Goal: Transaction & Acquisition: Purchase product/service

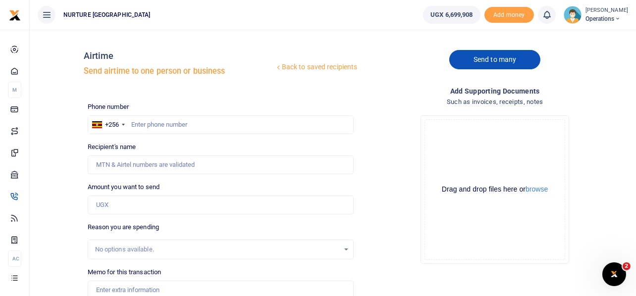
click at [483, 54] on link "Send to many" at bounding box center [494, 59] width 91 height 19
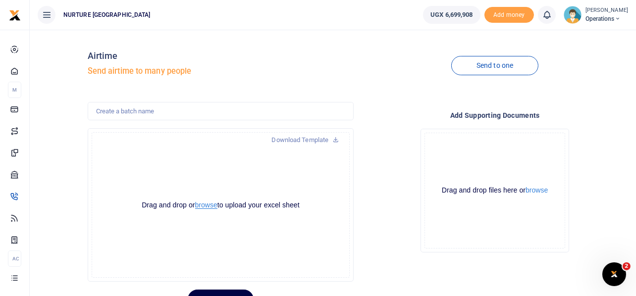
click at [209, 207] on button "browse" at bounding box center [206, 205] width 22 height 7
click at [206, 208] on button "browse" at bounding box center [206, 205] width 22 height 7
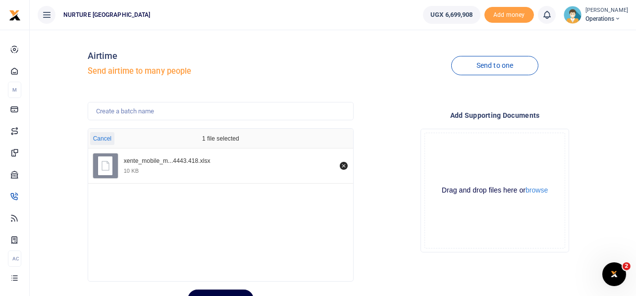
scroll to position [47, 0]
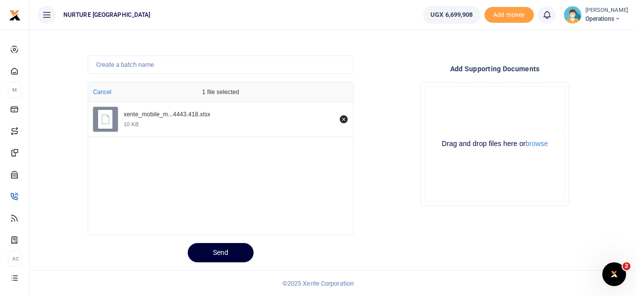
click at [219, 252] on button "Send" at bounding box center [221, 252] width 66 height 19
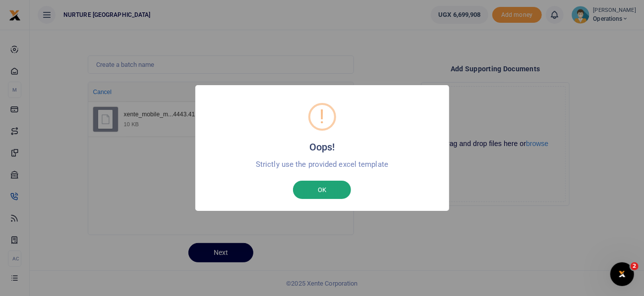
click at [336, 187] on button "OK" at bounding box center [322, 190] width 58 height 19
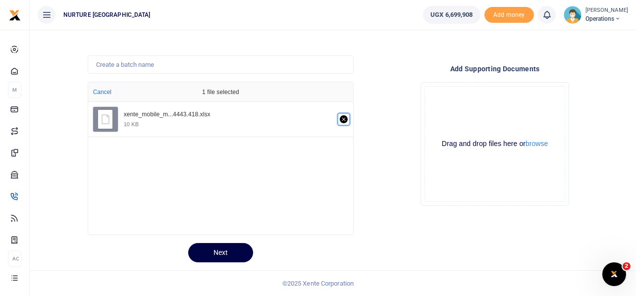
click at [342, 118] on icon "Remove file" at bounding box center [343, 118] width 3 height 3
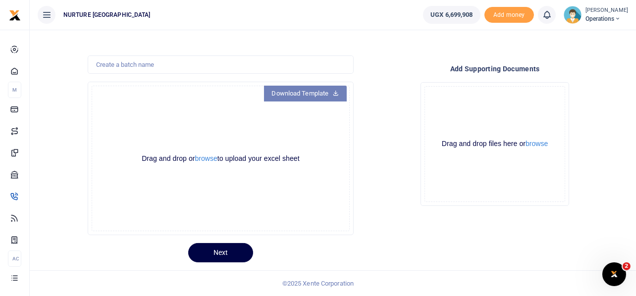
click at [338, 92] on icon at bounding box center [336, 92] width 6 height 7
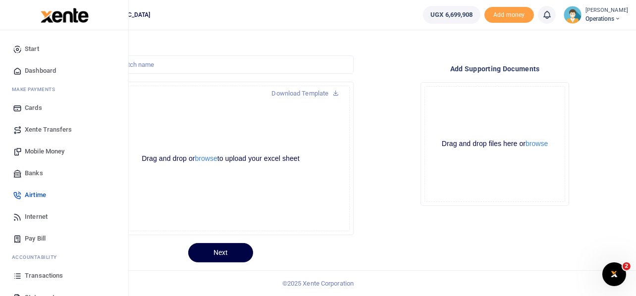
click at [39, 149] on span "Mobile Money" at bounding box center [45, 152] width 40 height 10
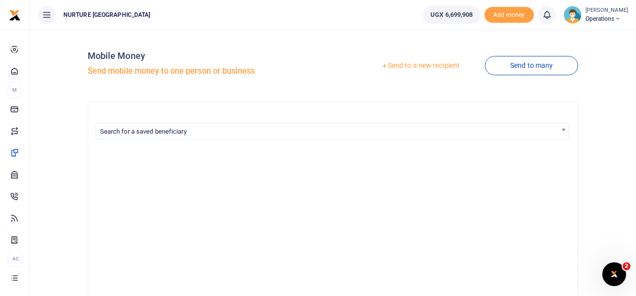
click at [403, 68] on link "Send to a new recipient" at bounding box center [420, 66] width 129 height 18
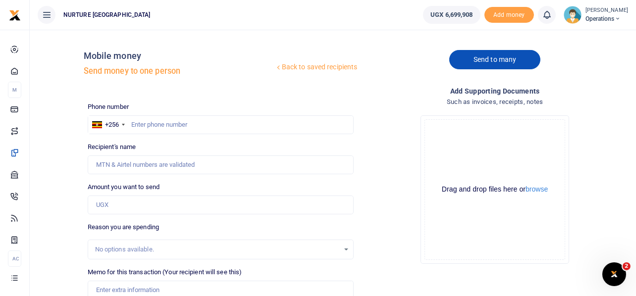
click at [474, 64] on link "Send to many" at bounding box center [494, 59] width 91 height 19
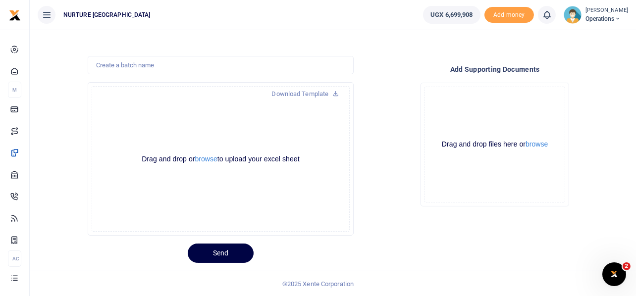
scroll to position [47, 0]
click at [209, 159] on button "browse" at bounding box center [206, 158] width 22 height 7
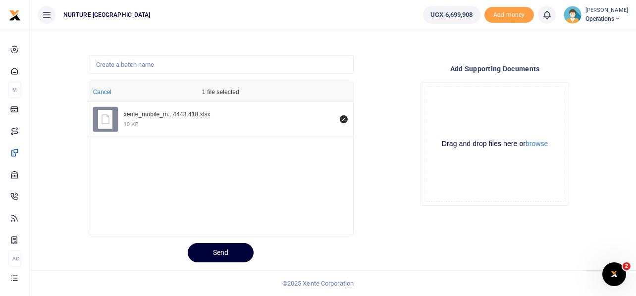
click at [224, 249] on button "Send" at bounding box center [221, 252] width 66 height 19
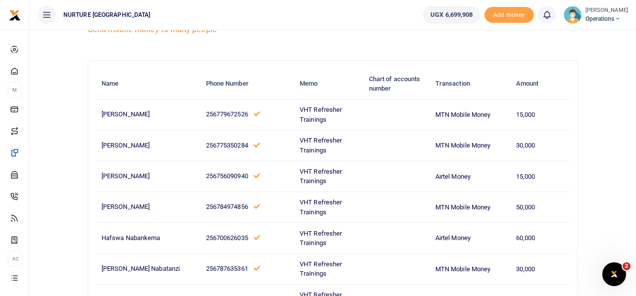
scroll to position [0, 0]
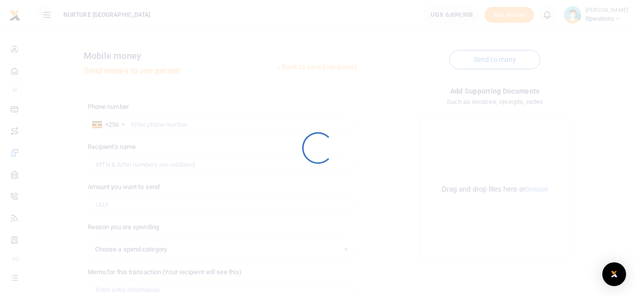
select select
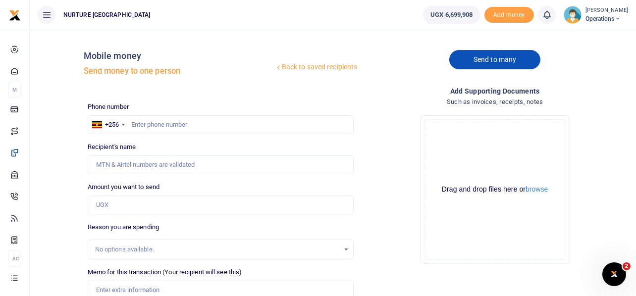
click at [492, 61] on link "Send to many" at bounding box center [494, 59] width 91 height 19
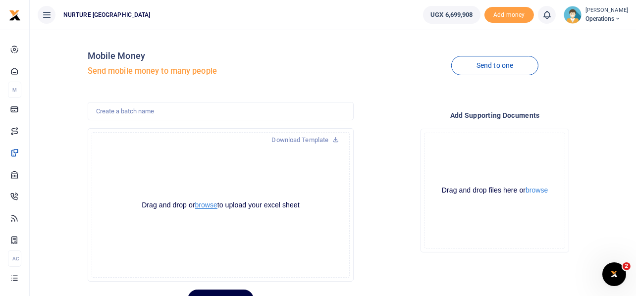
click at [209, 205] on button "browse" at bounding box center [206, 205] width 22 height 7
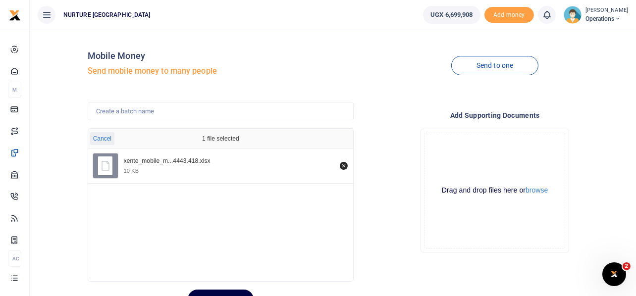
scroll to position [47, 0]
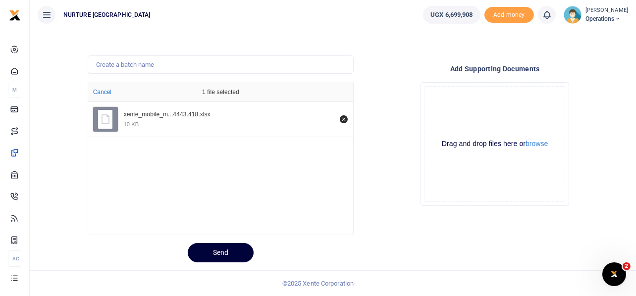
click at [219, 252] on button "Send" at bounding box center [221, 252] width 66 height 19
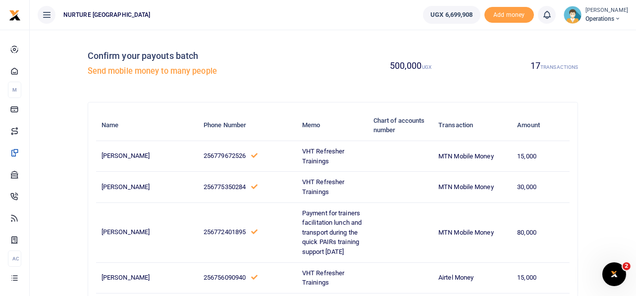
scroll to position [0, 0]
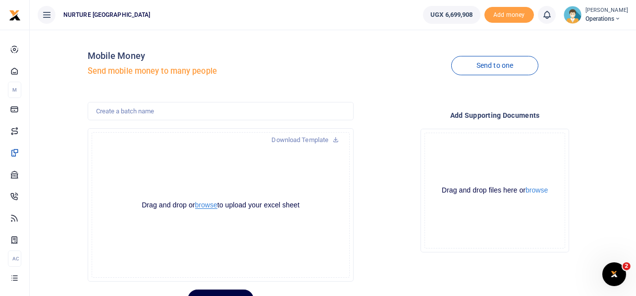
click at [202, 205] on button "browse" at bounding box center [206, 205] width 22 height 7
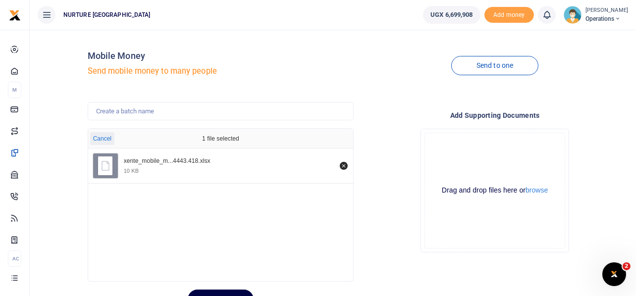
scroll to position [47, 0]
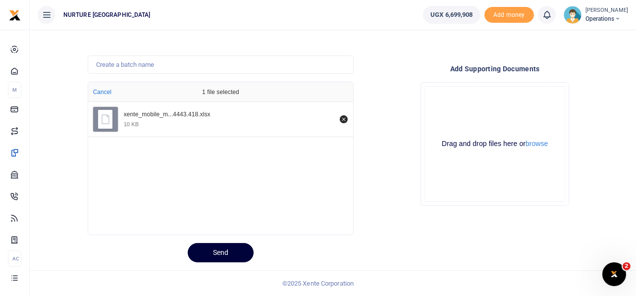
click at [227, 252] on button "Send" at bounding box center [221, 252] width 66 height 19
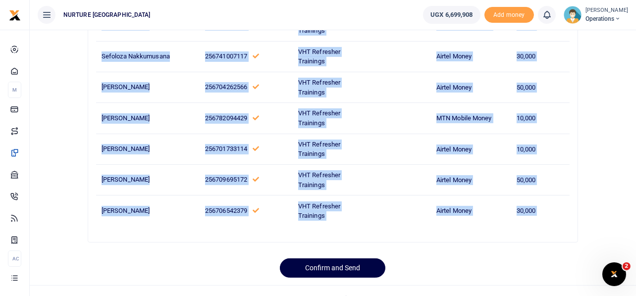
scroll to position [483, 0]
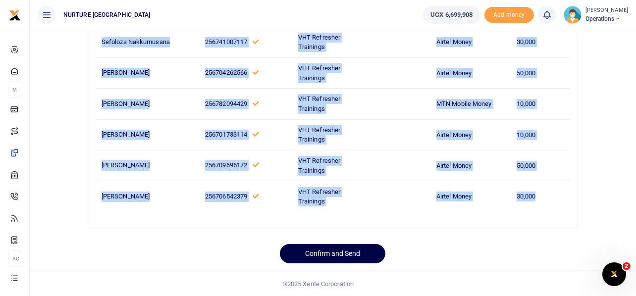
drag, startPoint x: 102, startPoint y: 155, endPoint x: 554, endPoint y: 195, distance: 453.2
copy tbody "Aminah Babirye 256779672526 VHT Refresher Trainings MTN Mobile Money 15,000 Joh…"
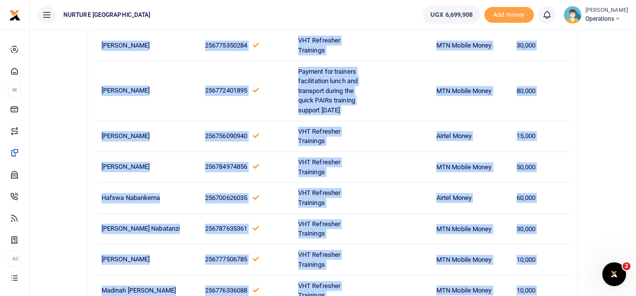
scroll to position [128, 0]
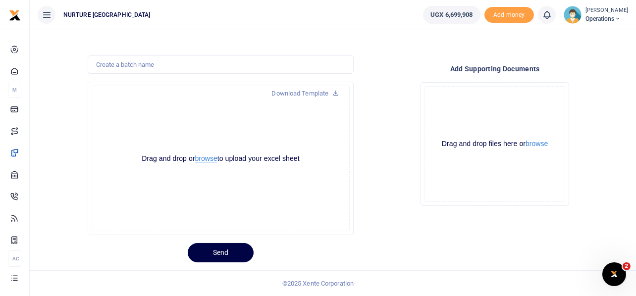
click at [208, 158] on button "browse" at bounding box center [206, 158] width 22 height 7
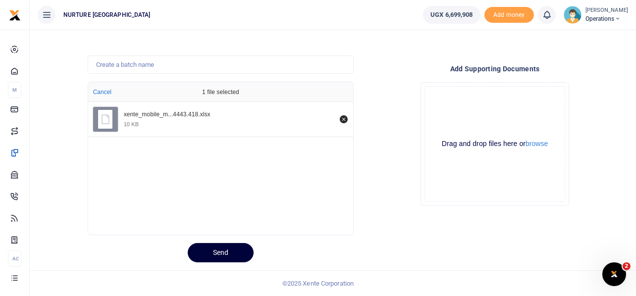
click at [217, 254] on button "Send" at bounding box center [221, 252] width 66 height 19
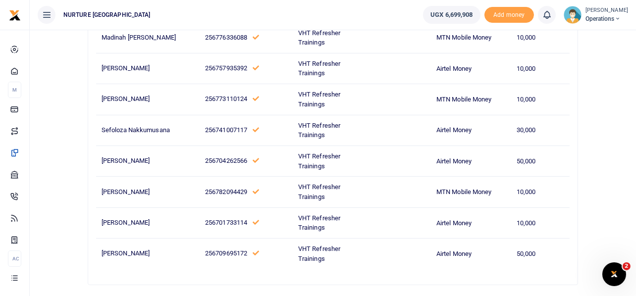
scroll to position [452, 0]
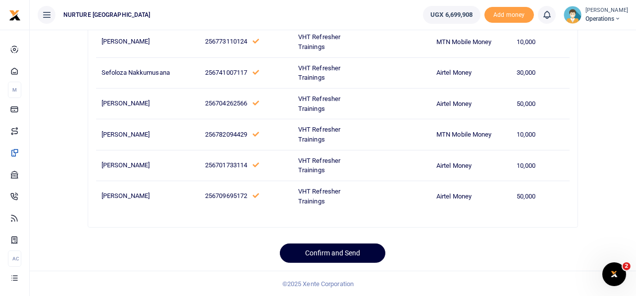
click at [336, 254] on button "Confirm and Send" at bounding box center [333, 253] width 106 height 19
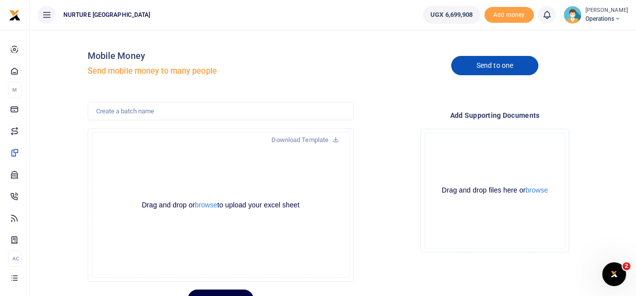
click at [480, 65] on link "Send to one" at bounding box center [494, 65] width 87 height 19
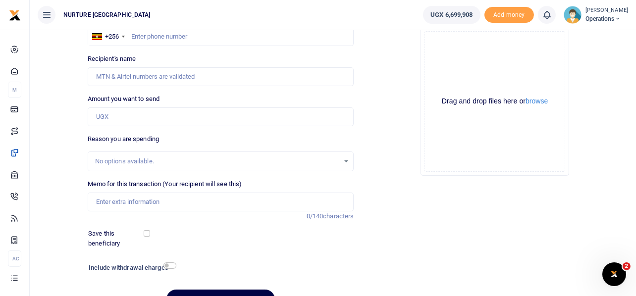
scroll to position [88, 0]
click at [144, 203] on input "Memo for this transaction (Your recipient will see this)" at bounding box center [221, 202] width 267 height 19
paste input "VHT Refresher Trainings"
click at [144, 203] on input "VHT Refresher Trainings" at bounding box center [221, 202] width 267 height 19
type input "VHT Refresher Trainings"
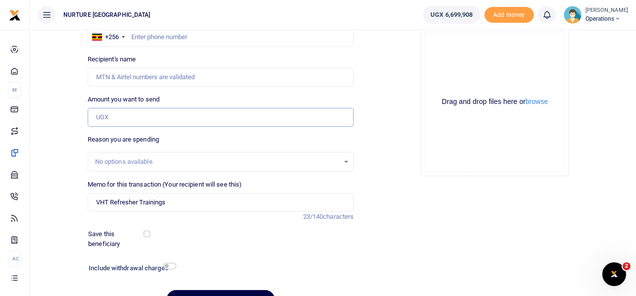
click at [123, 116] on input "Amount you want to send" at bounding box center [221, 117] width 267 height 19
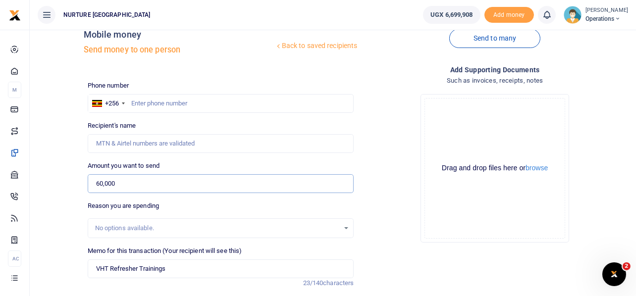
scroll to position [13, 0]
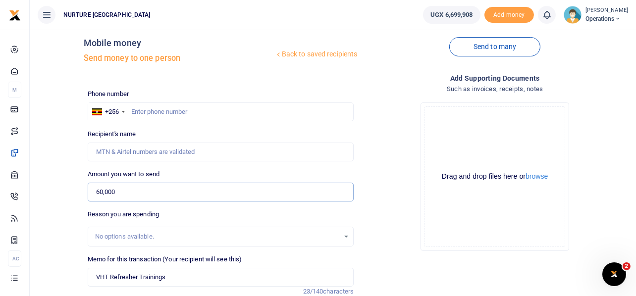
type input "60,000"
click at [171, 107] on input "text" at bounding box center [221, 112] width 267 height 19
paste input "755967613"
type input "755967613"
type input "Justine Wanyana"
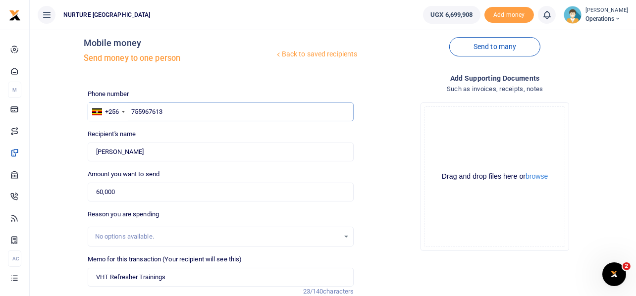
type input "755967613"
drag, startPoint x: 158, startPoint y: 148, endPoint x: 80, endPoint y: 140, distance: 77.7
click at [80, 140] on div "Back to saved recipients Mobile money Send money to one person Send to many Pho…" at bounding box center [333, 209] width 599 height 368
paste input "Musa Habib"
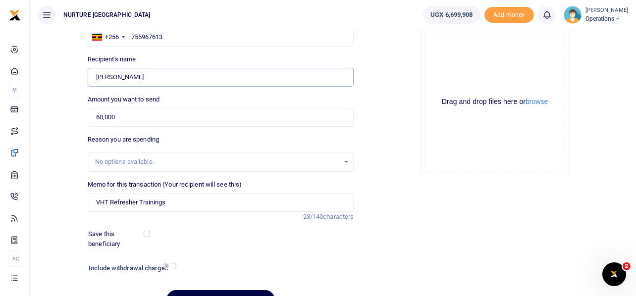
scroll to position [142, 0]
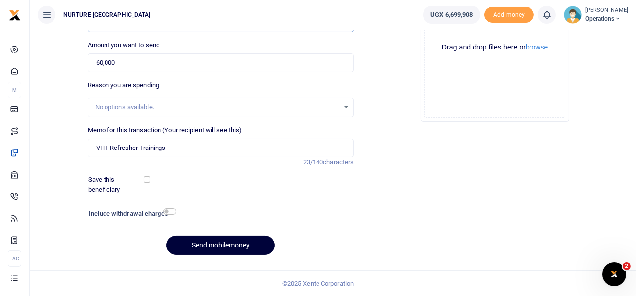
type input "Musa Habib"
click at [231, 242] on button "Send mobilemoney" at bounding box center [221, 245] width 109 height 19
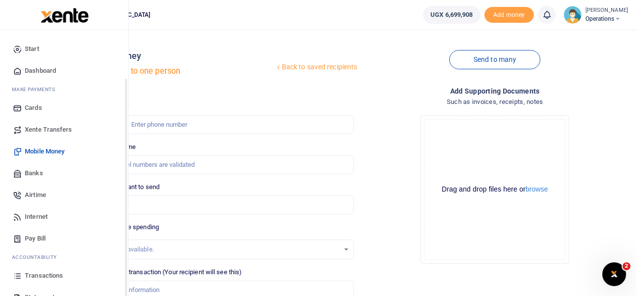
scroll to position [57, 0]
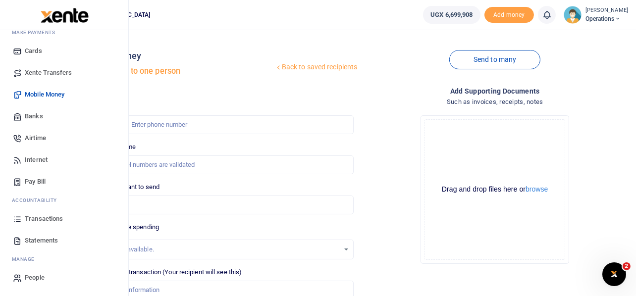
click at [36, 221] on span "Transactions" at bounding box center [44, 219] width 38 height 10
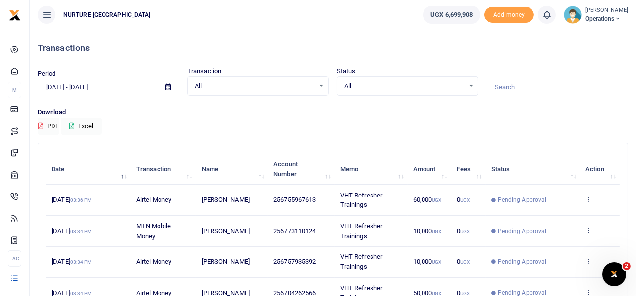
click at [103, 88] on input "[DATE] - [DATE]" at bounding box center [98, 87] width 120 height 17
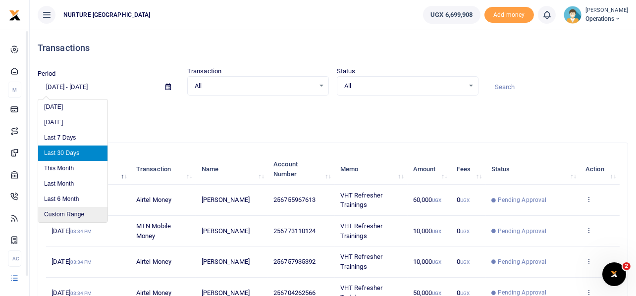
click at [56, 216] on li "Custom Range" at bounding box center [72, 214] width 69 height 15
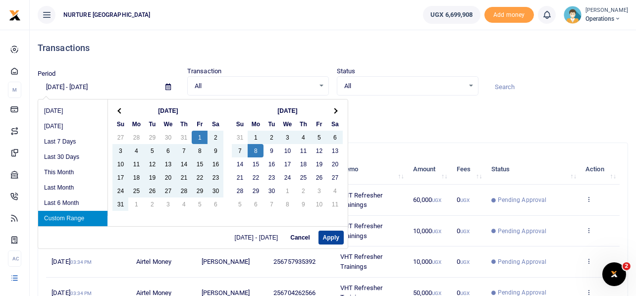
click at [333, 233] on button "Apply" at bounding box center [331, 238] width 25 height 14
type input "08/01/2025 - 09/08/2025"
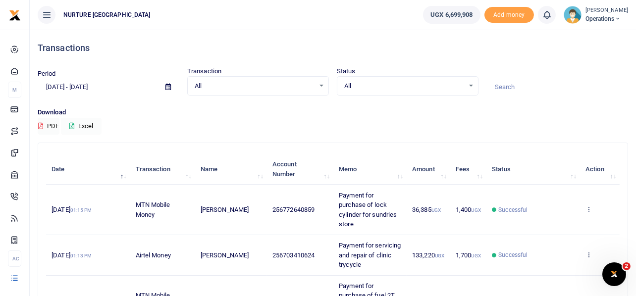
click at [85, 124] on button "Excel" at bounding box center [81, 126] width 41 height 17
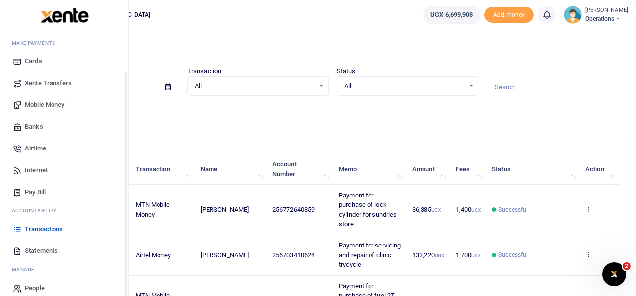
scroll to position [49, 0]
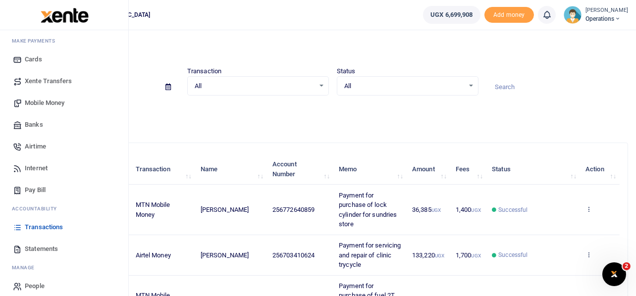
click at [49, 101] on span "Mobile Money" at bounding box center [45, 103] width 40 height 10
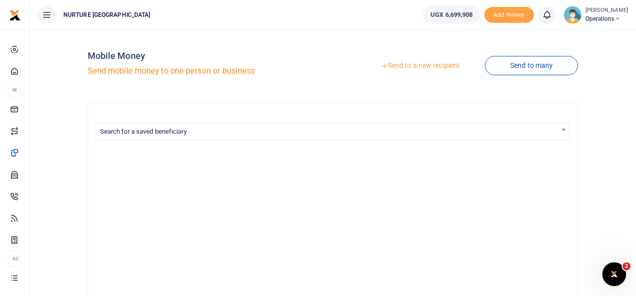
click at [435, 64] on link "Send to a new recipient" at bounding box center [420, 66] width 129 height 18
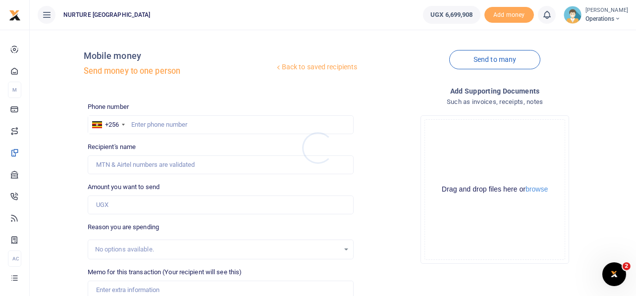
click at [159, 127] on div at bounding box center [318, 148] width 636 height 296
click at [167, 127] on input "text" at bounding box center [221, 124] width 267 height 19
paste input "256789726011"
type input "256789726011"
type input "[PERSON_NAME]"
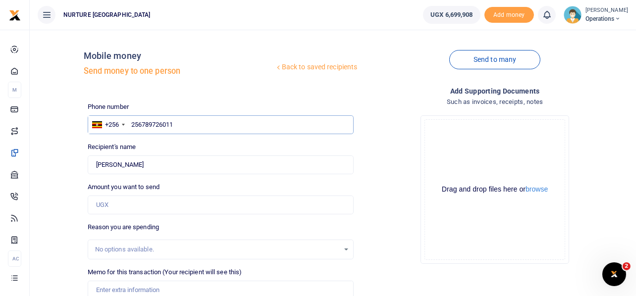
type input "256789726011"
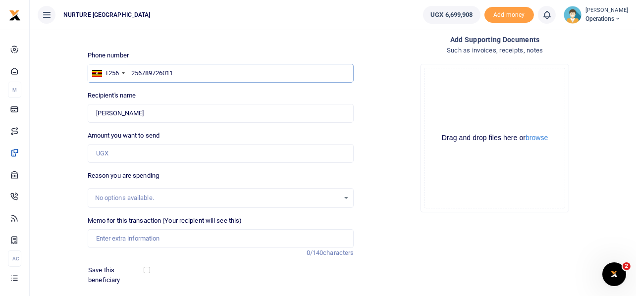
scroll to position [53, 0]
click at [143, 150] on input "Amount you want to send" at bounding box center [221, 152] width 267 height 19
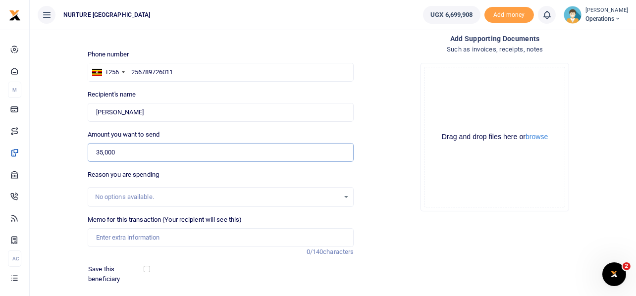
scroll to position [142, 0]
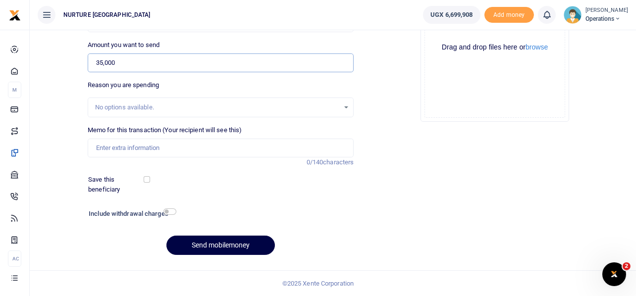
type input "35,000"
click at [143, 150] on input "Memo for this transaction (Your recipient will see this)" at bounding box center [221, 148] width 267 height 19
paste input "Transport for Agricultural officer to maintain gardens in partner schools Aug 2…"
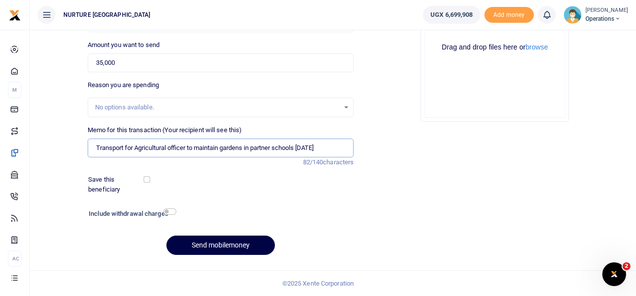
click at [313, 147] on input "Transport for Agricultural officer to maintain gardens in partner schools Aug 2…" at bounding box center [221, 148] width 267 height 19
type input "Transport for Agricultural officer to maintain gardens in partner schools Sept …"
click at [171, 212] on input "checkbox" at bounding box center [170, 212] width 13 height 6
checkbox input "true"
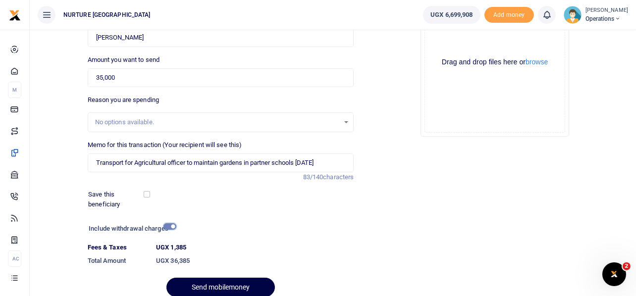
scroll to position [169, 0]
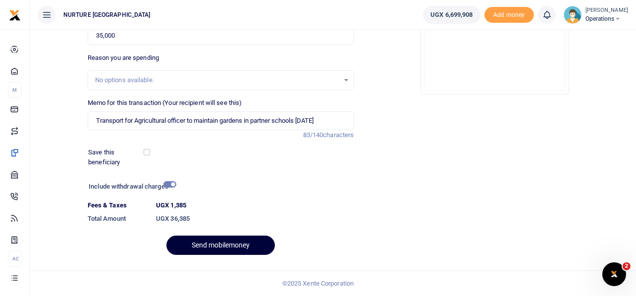
click at [209, 243] on button "Send mobilemoney" at bounding box center [221, 245] width 109 height 19
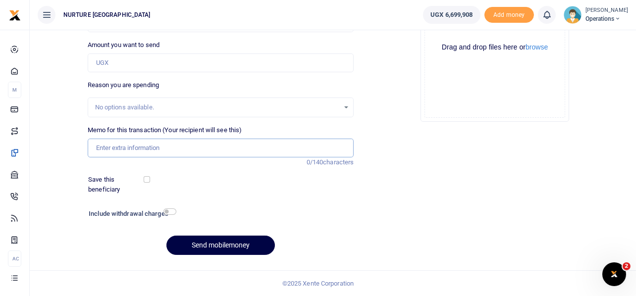
click at [253, 147] on input "Memo for this transaction (Your recipient will see this)" at bounding box center [221, 148] width 267 height 19
paste input "Transport for education officer to train children in partner schools and follow…"
click at [329, 148] on input "Transport for education officer to train children in partner schools and follow…" at bounding box center [221, 148] width 267 height 19
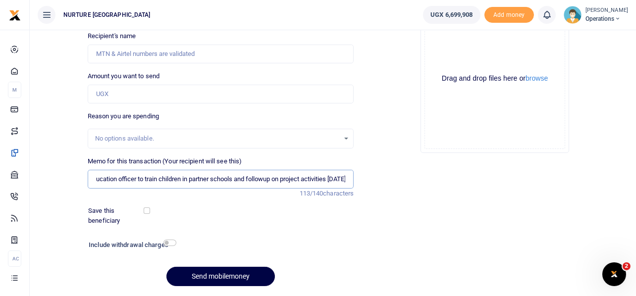
scroll to position [94, 0]
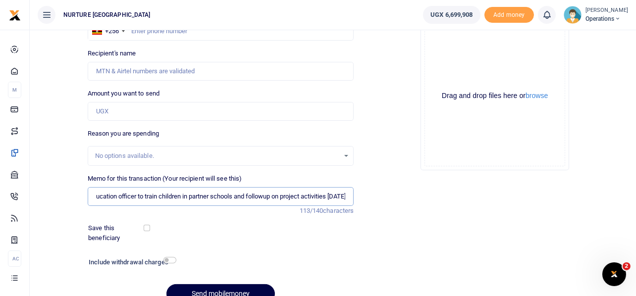
type input "Transport for education officer to train children in partner schools and follow…"
click at [209, 111] on input "Amount you want to send" at bounding box center [221, 111] width 267 height 19
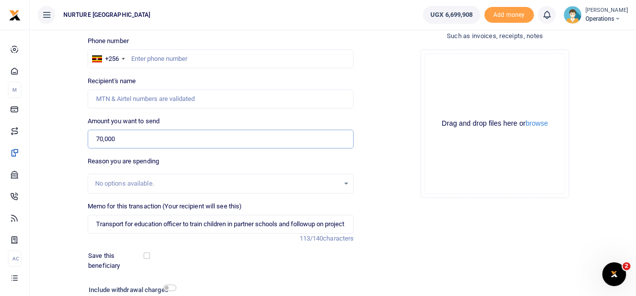
scroll to position [65, 0]
type input "70,000"
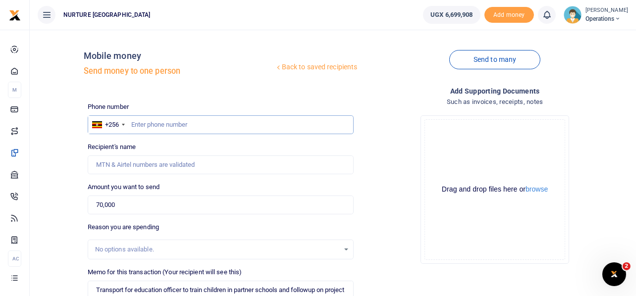
click at [216, 121] on input "text" at bounding box center [221, 124] width 267 height 19
paste input "256773116070"
type input "256773116070"
type input "Stella Nangobi"
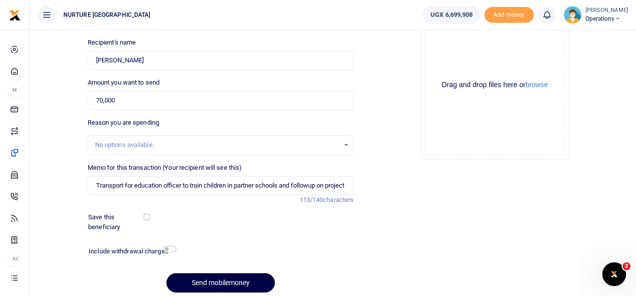
scroll to position [142, 0]
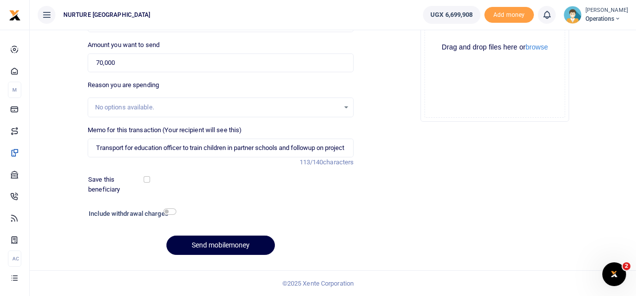
type input "256773116070"
click at [171, 209] on input "checkbox" at bounding box center [170, 212] width 13 height 6
checkbox input "true"
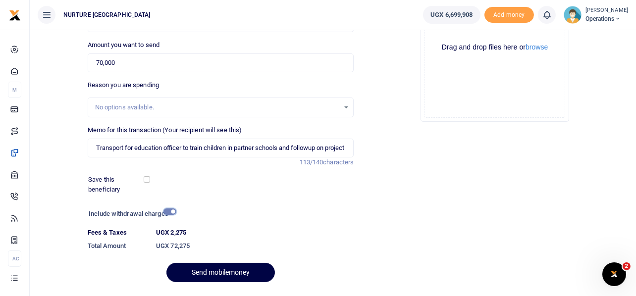
scroll to position [169, 0]
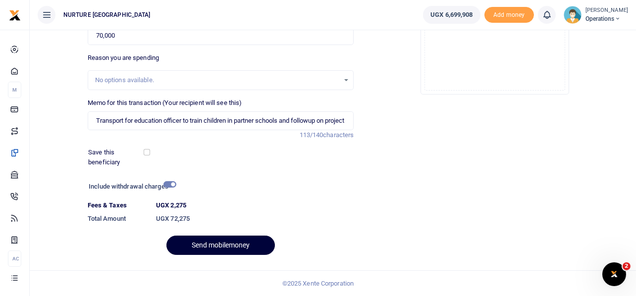
click at [221, 244] on button "Send mobilemoney" at bounding box center [221, 245] width 109 height 19
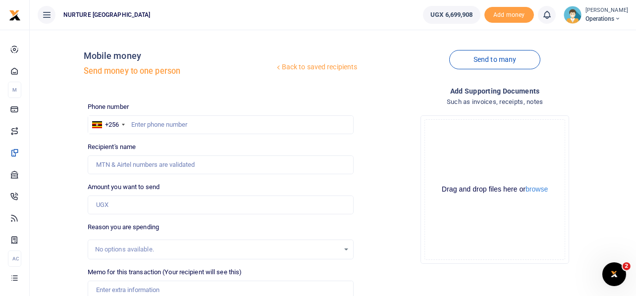
scroll to position [142, 0]
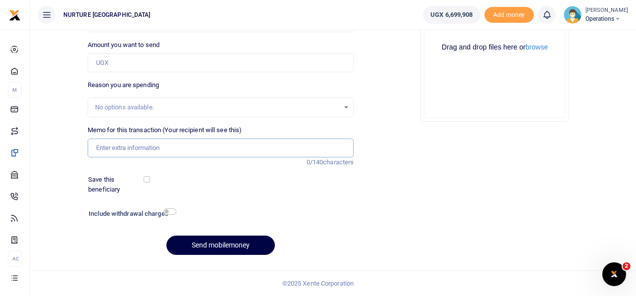
click at [142, 152] on input "Memo for this transaction (Your recipient will see this)" at bounding box center [221, 148] width 267 height 19
click at [220, 146] on input "Payment to 4 staff who worked on night shiift in preparation of the Black rock …" at bounding box center [221, 148] width 267 height 19
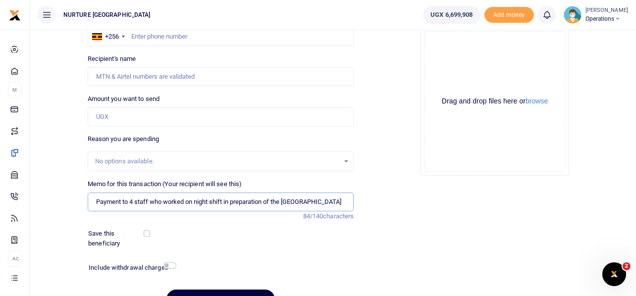
scroll to position [88, 0]
type input "Payment to 4 staff who worked on night shift in preparation of the Black rock s…"
click at [171, 115] on input "Amount you want to send" at bounding box center [221, 117] width 267 height 19
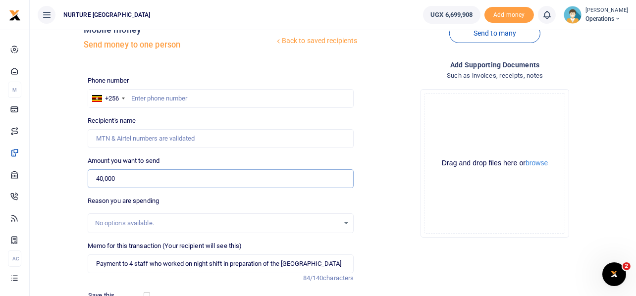
scroll to position [25, 0]
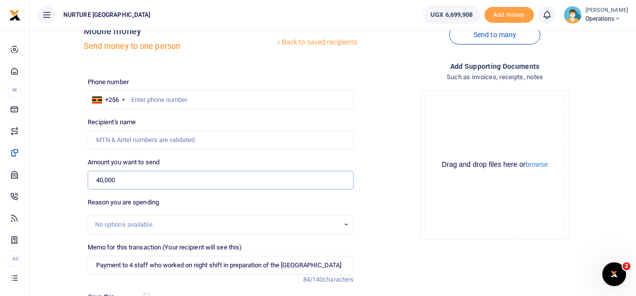
type input "40,000"
click at [156, 97] on input "text" at bounding box center [221, 100] width 267 height 19
type input "760290737"
type input "Agnes Nakabale"
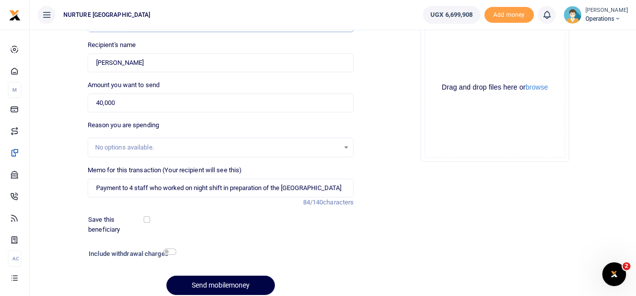
scroll to position [142, 0]
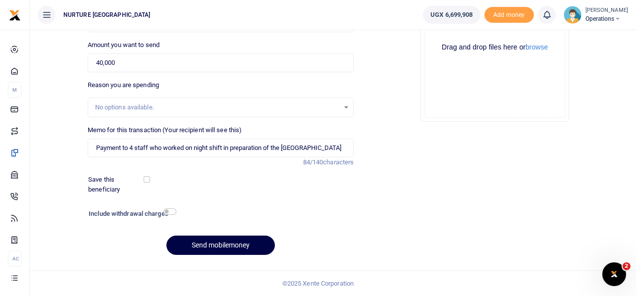
type input "760290737"
click at [171, 210] on input "checkbox" at bounding box center [170, 212] width 13 height 6
checkbox input "true"
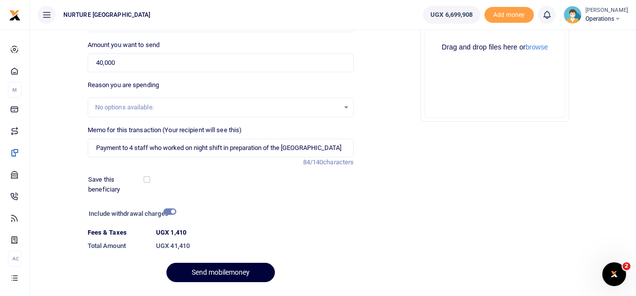
click at [229, 267] on button "Send mobilemoney" at bounding box center [221, 272] width 109 height 19
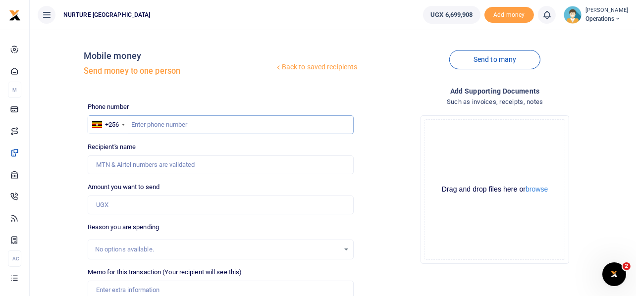
click at [261, 122] on input "text" at bounding box center [221, 124] width 267 height 19
type input "782840335"
type input "[PERSON_NAME]"
type input "782840335"
click at [132, 210] on input "Amount you want to send" at bounding box center [221, 205] width 267 height 19
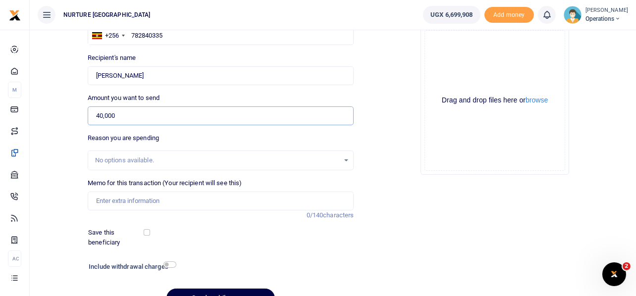
scroll to position [95, 0]
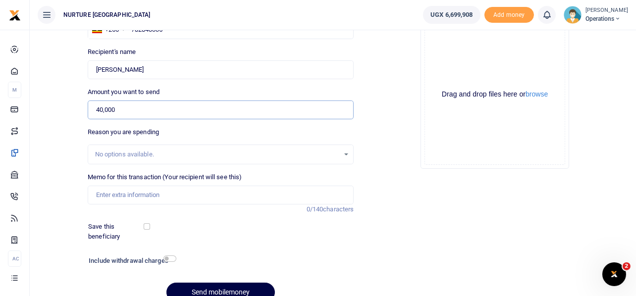
type input "40,000"
click at [125, 193] on input "Memo for this transaction (Your recipient will see this)" at bounding box center [221, 195] width 267 height 19
paste input "256773116070"
type input "2"
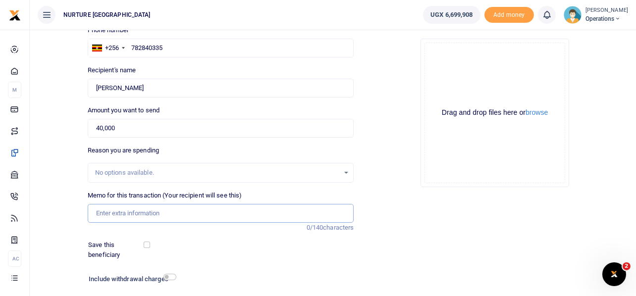
scroll to position [96, 0]
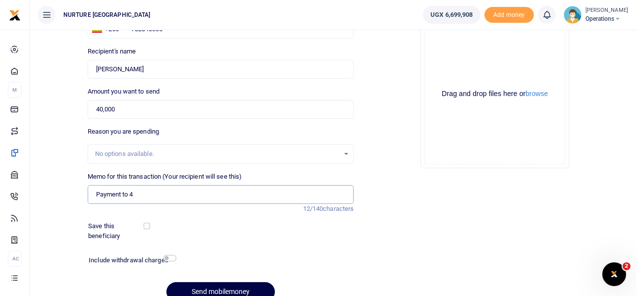
type input "Payment to 4 staff who worked on night shift in preparation of the [GEOGRAPHIC_…"
click at [172, 191] on input "Payment to 4 staff who worked on night shift in preparation of the [GEOGRAPHIC_…" at bounding box center [221, 194] width 267 height 19
click at [170, 258] on input "checkbox" at bounding box center [170, 258] width 13 height 6
checkbox input "true"
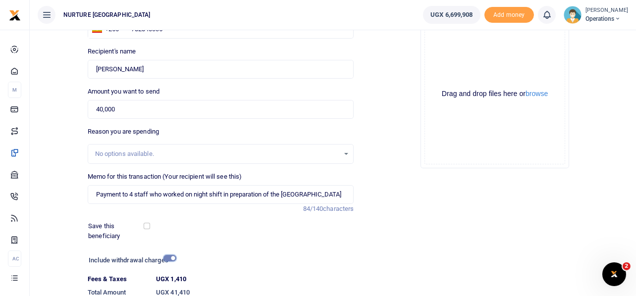
scroll to position [169, 0]
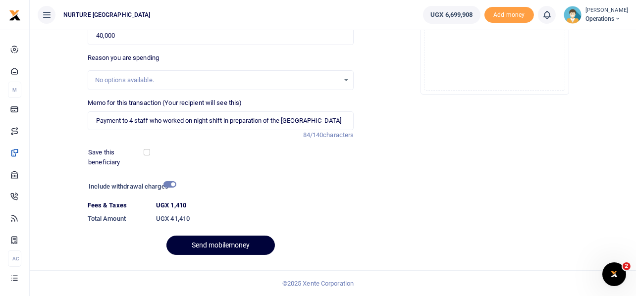
click at [242, 242] on button "Send mobilemoney" at bounding box center [221, 245] width 109 height 19
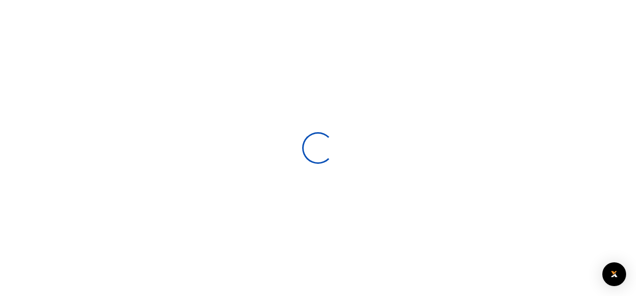
select select
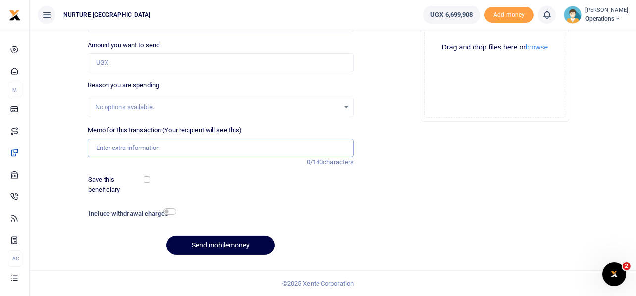
click at [205, 152] on input "Memo for this transaction (Your recipient will see this)" at bounding box center [221, 148] width 267 height 19
paste input "Payment to 4 staff who worked on night shift in preparation of the Black rock s…"
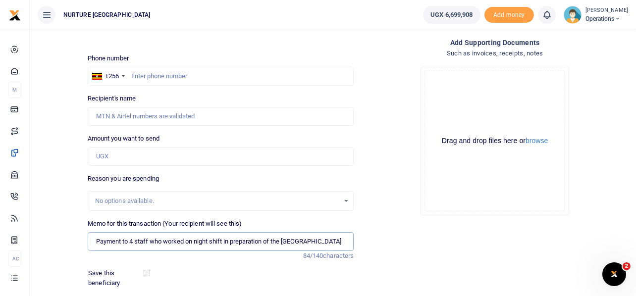
scroll to position [48, 0]
type input "Payment to 4 staff who worked on night shift in preparation of the Black rock s…"
click at [205, 152] on input "Amount you want to send" at bounding box center [221, 157] width 267 height 19
click at [144, 154] on input "761,960,037" at bounding box center [221, 157] width 267 height 19
type input "7"
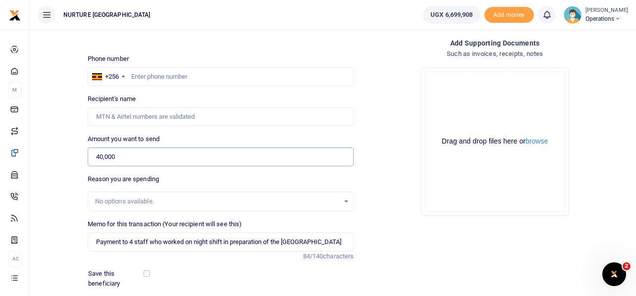
type input "40,000"
click at [145, 78] on input "text" at bounding box center [221, 76] width 267 height 19
type input "761960037"
type input "Mary Masika"
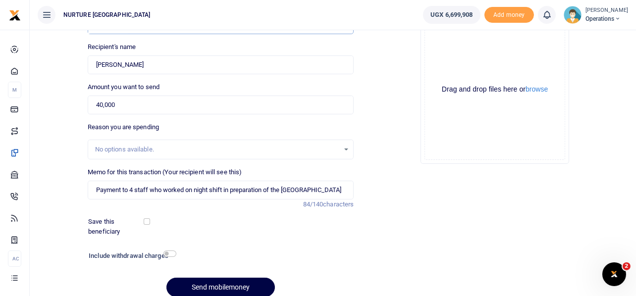
scroll to position [142, 0]
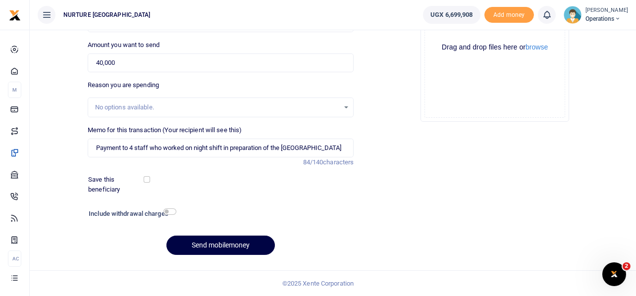
type input "761960037"
click at [170, 211] on input "checkbox" at bounding box center [170, 212] width 13 height 6
checkbox input "true"
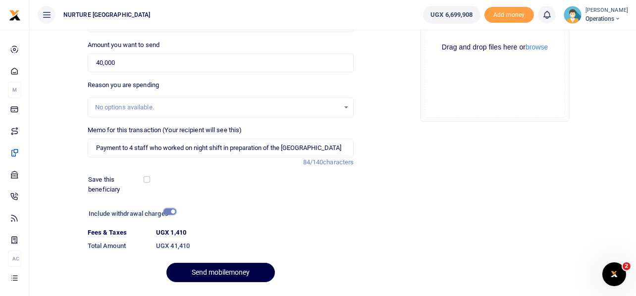
scroll to position [169, 0]
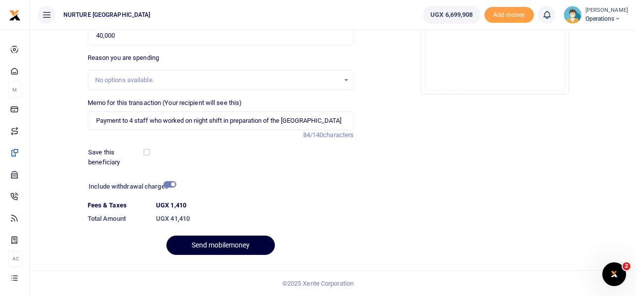
click at [235, 242] on button "Send mobilemoney" at bounding box center [221, 245] width 109 height 19
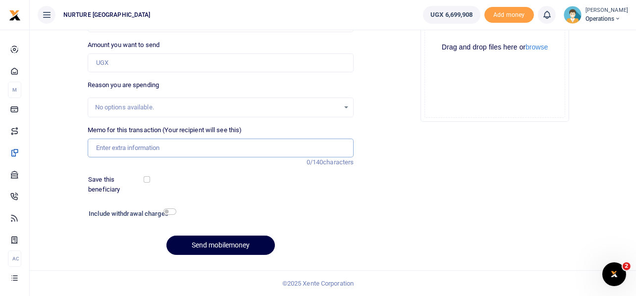
click at [180, 146] on input "Memo for this transaction (Your recipient will see this)" at bounding box center [221, 148] width 267 height 19
paste input "Payment to 4 staff who worked on night shift in preparation of the [GEOGRAPHIC_…"
type input "Payment to 4 staff who worked on night shift in preparation of the [GEOGRAPHIC_…"
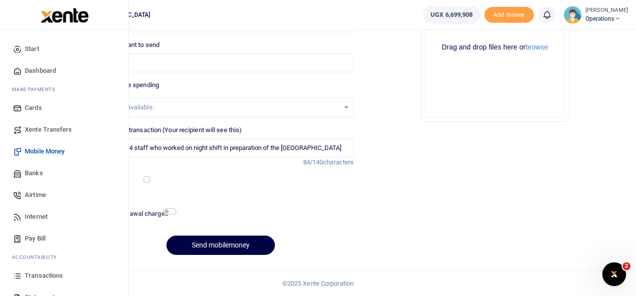
click at [38, 194] on span "Airtime" at bounding box center [35, 195] width 21 height 10
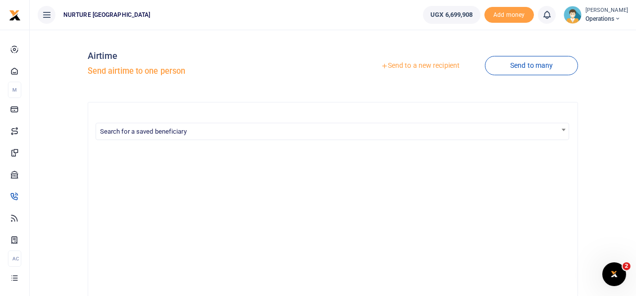
click at [425, 66] on link "Send to a new recipient" at bounding box center [420, 66] width 129 height 18
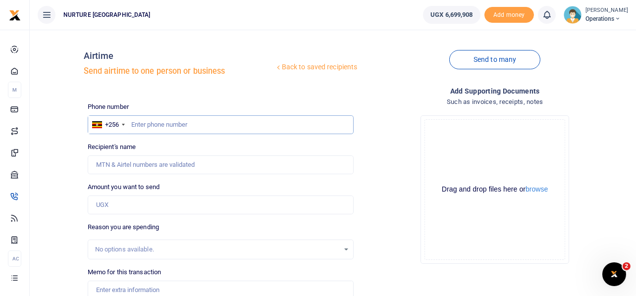
click at [203, 125] on input "text" at bounding box center [221, 124] width 267 height 19
paste input "700186652"
type input "700186652"
click at [143, 207] on input "Amount you want to send" at bounding box center [221, 205] width 267 height 19
type input "[PERSON_NAME]"
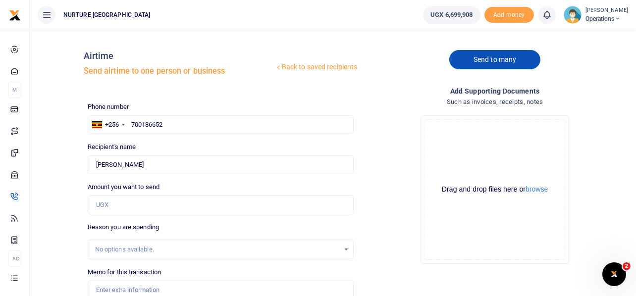
click at [473, 57] on link "Send to many" at bounding box center [494, 59] width 91 height 19
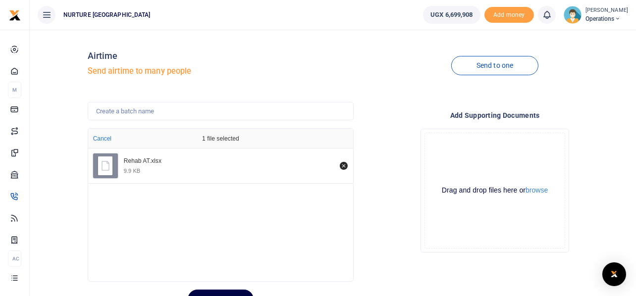
scroll to position [47, 0]
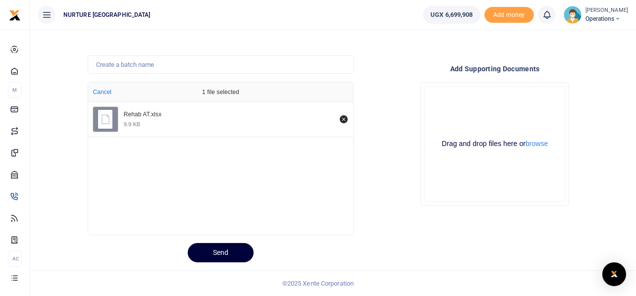
click at [208, 250] on button "Send" at bounding box center [221, 252] width 66 height 19
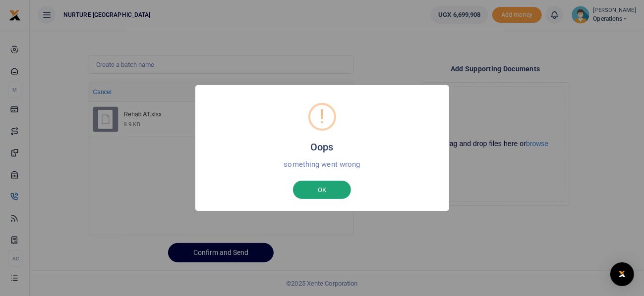
click at [325, 190] on button "OK" at bounding box center [322, 190] width 58 height 19
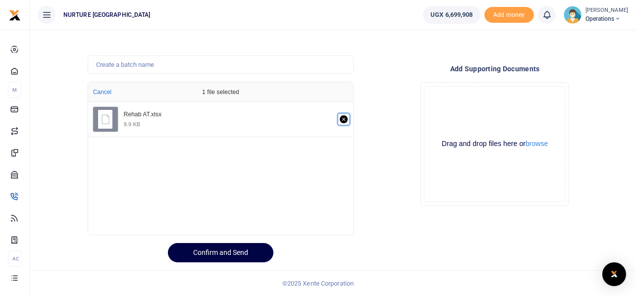
click at [345, 118] on icon "Remove file" at bounding box center [343, 118] width 3 height 3
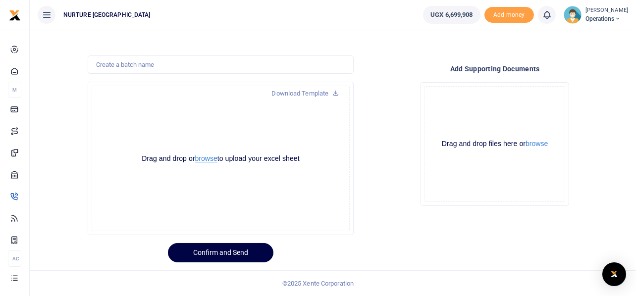
click at [206, 158] on button "browse" at bounding box center [206, 158] width 22 height 7
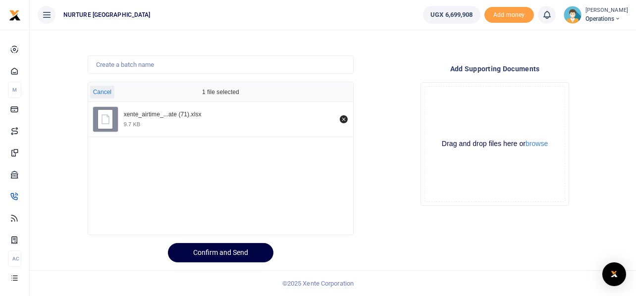
scroll to position [46, 0]
click at [223, 256] on button "Confirm and Send" at bounding box center [221, 253] width 106 height 19
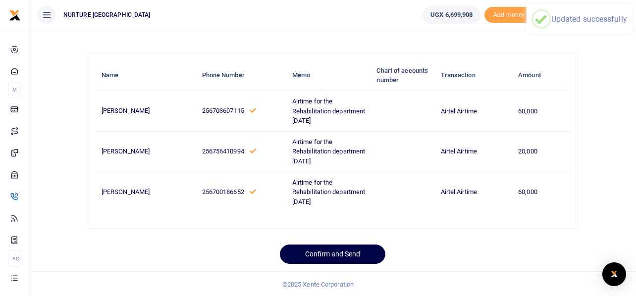
scroll to position [51, 0]
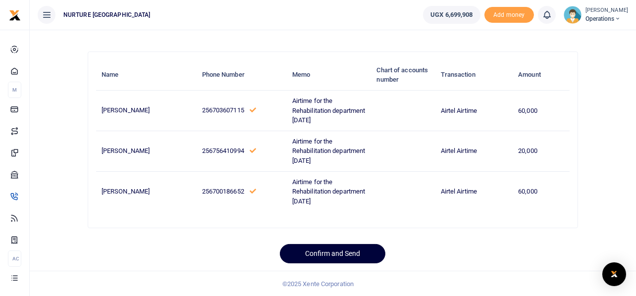
click at [333, 252] on button "Confirm and Send" at bounding box center [333, 253] width 106 height 19
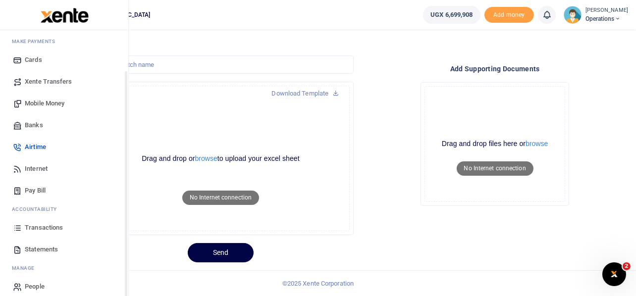
scroll to position [49, 0]
click at [44, 165] on span "Internet" at bounding box center [36, 169] width 23 height 10
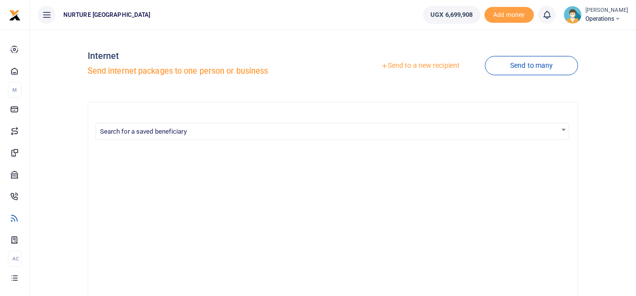
click at [424, 62] on link "Send to a new recipient" at bounding box center [420, 66] width 129 height 18
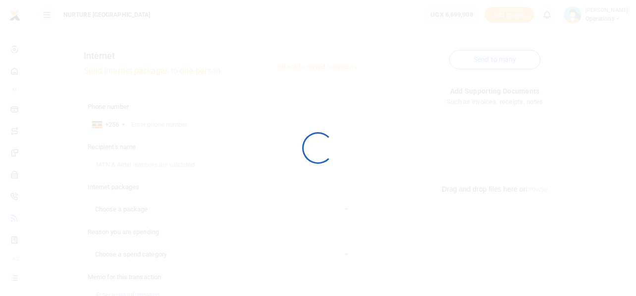
select select
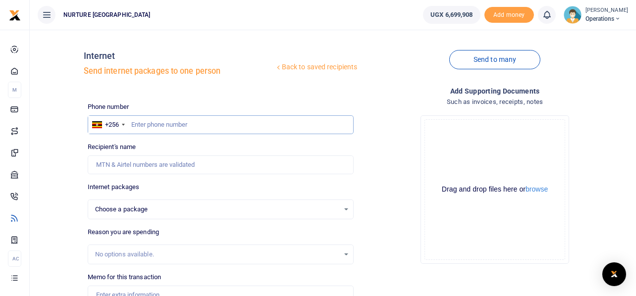
click at [161, 119] on input "text" at bounding box center [221, 124] width 267 height 19
paste input "700186652"
type input "700186652"
select select
type input "Twinomugisha Vivian"
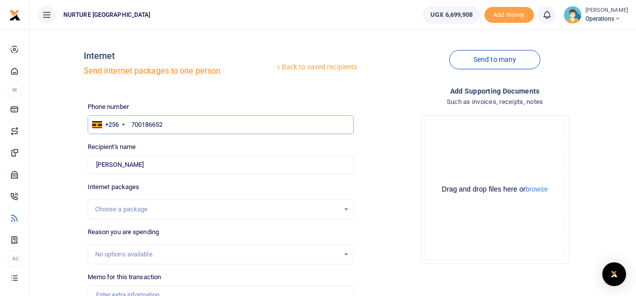
type input "700186652"
click at [347, 210] on div "Choose a package" at bounding box center [221, 209] width 266 height 11
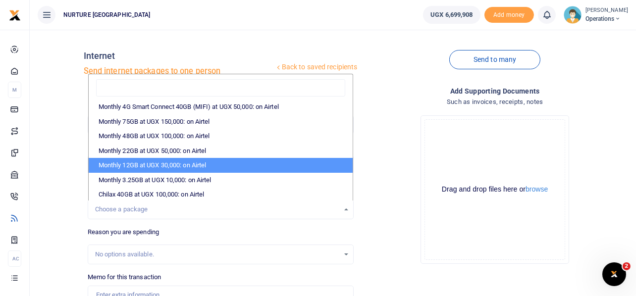
scroll to position [178, 0]
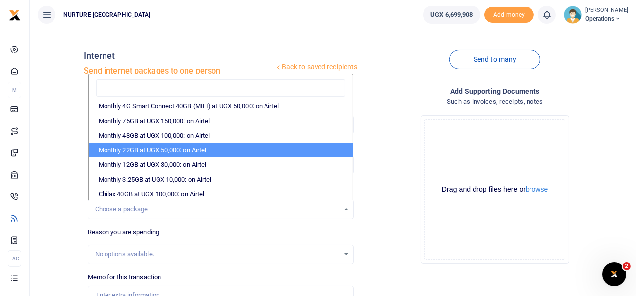
click at [180, 150] on li "Monthly 22GB at UGX 50,000: on Airtel" at bounding box center [221, 150] width 265 height 15
select select "bOgthpMmaC1ZLyOYxyMBh28re2LLS6fLvY77EkG1sh4="
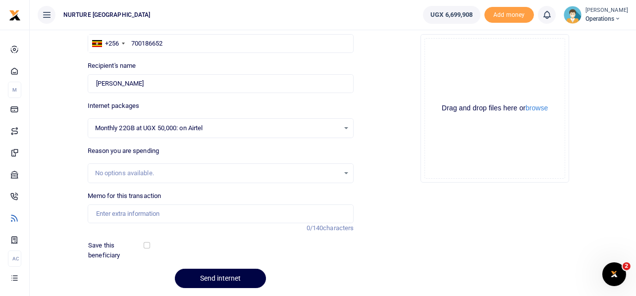
scroll to position [84, 0]
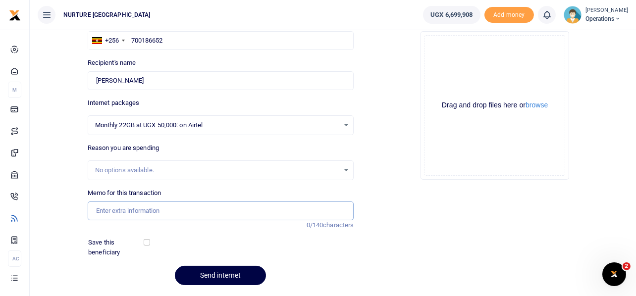
click at [175, 216] on input "Memo for this transaction" at bounding box center [221, 211] width 267 height 19
paste input "Airtime for the Rehabilitation department September 2025"
click at [116, 210] on input "Airtime for the Rehabilitation department September 2025" at bounding box center [221, 211] width 267 height 19
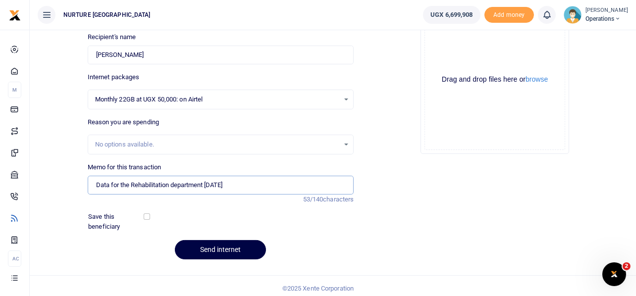
scroll to position [114, 0]
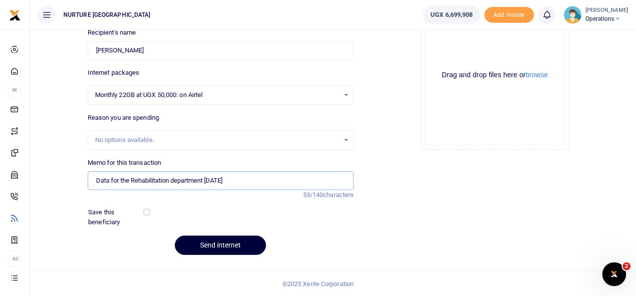
type input "Data for the Rehabilitation department September 2025"
click at [236, 245] on button "Send internet" at bounding box center [220, 245] width 91 height 19
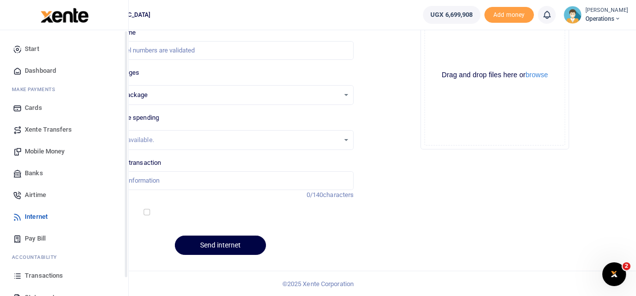
click at [36, 148] on span "Mobile Money" at bounding box center [45, 152] width 40 height 10
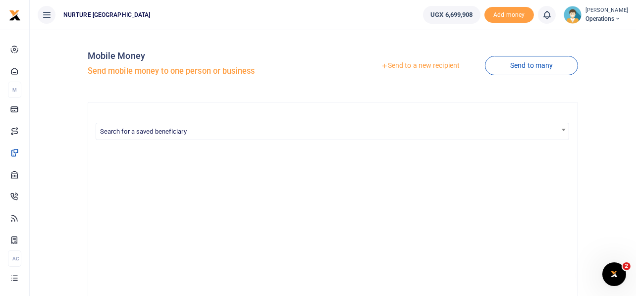
click at [396, 63] on link "Send to a new recipient" at bounding box center [420, 66] width 129 height 18
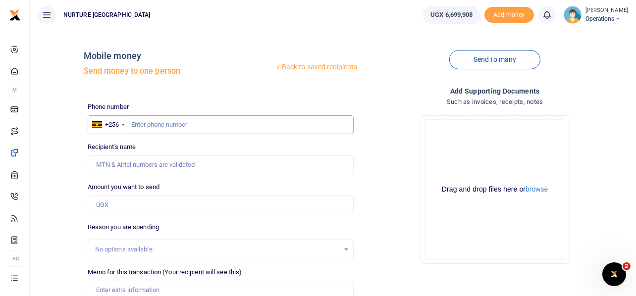
click at [158, 118] on input "text" at bounding box center [221, 124] width 267 height 19
type input "783645510"
type input "[PERSON_NAME]"
type input "783645510"
click at [131, 210] on input "Amount you want to send" at bounding box center [221, 205] width 267 height 19
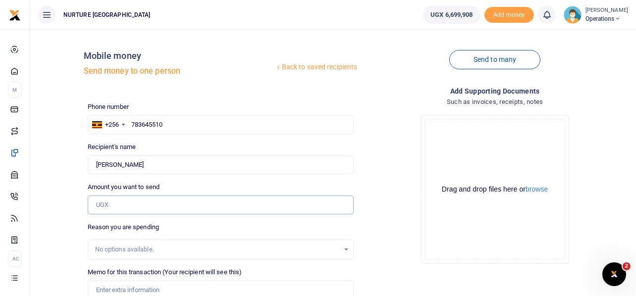
click at [118, 205] on input "Amount you want to send" at bounding box center [221, 205] width 267 height 19
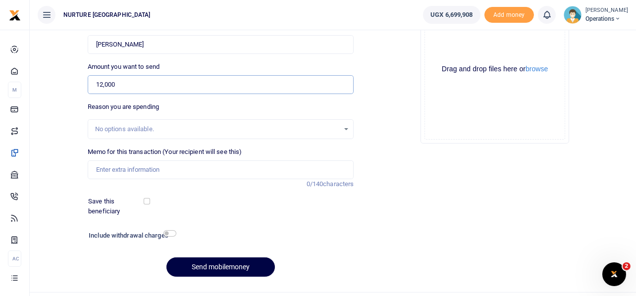
scroll to position [123, 0]
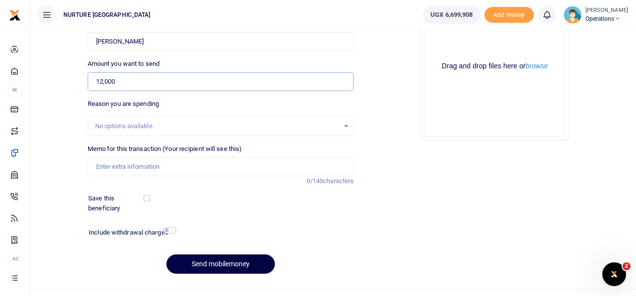
type input "12,000"
click at [121, 163] on input "Memo for this transaction (Your recipient will see this)" at bounding box center [221, 167] width 267 height 19
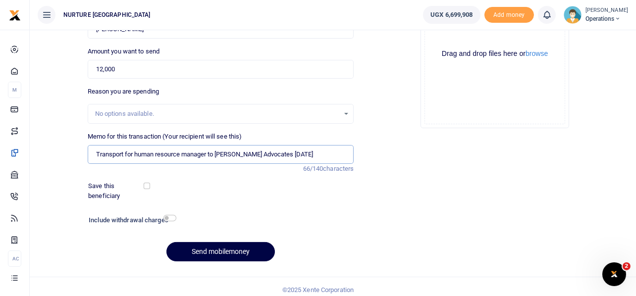
scroll to position [142, 0]
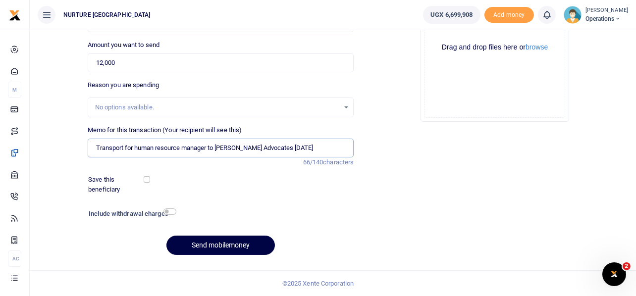
type input "Transport for human resource manager to [PERSON_NAME] Advocates [DATE]"
click at [168, 210] on input "checkbox" at bounding box center [170, 212] width 13 height 6
checkbox input "true"
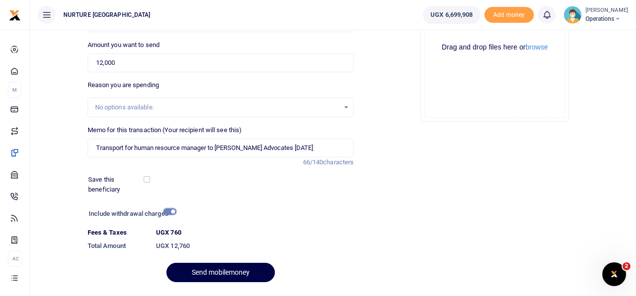
scroll to position [169, 0]
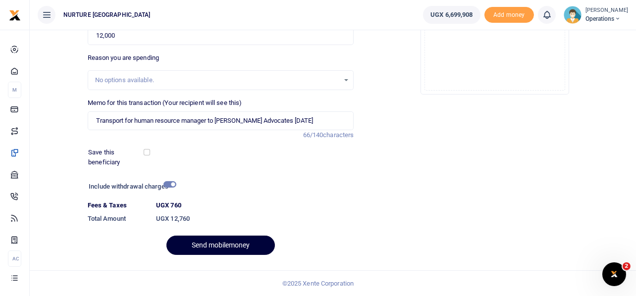
click at [242, 246] on button "Send mobilemoney" at bounding box center [221, 245] width 109 height 19
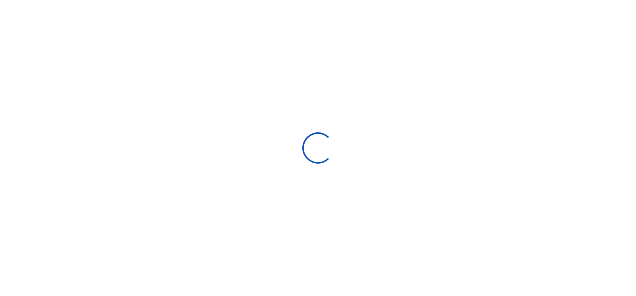
select select
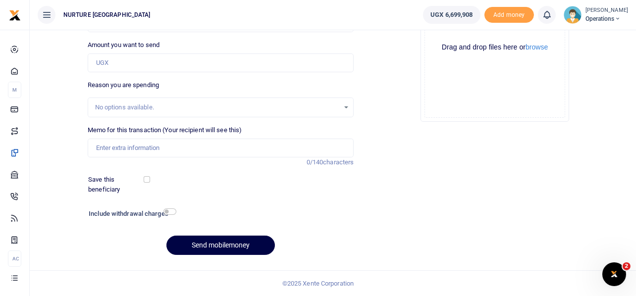
click at [411, 110] on div "Drop your files here Drag and drop files here or browse Powered by Uppy" at bounding box center [495, 47] width 267 height 165
